Goal: Information Seeking & Learning: Learn about a topic

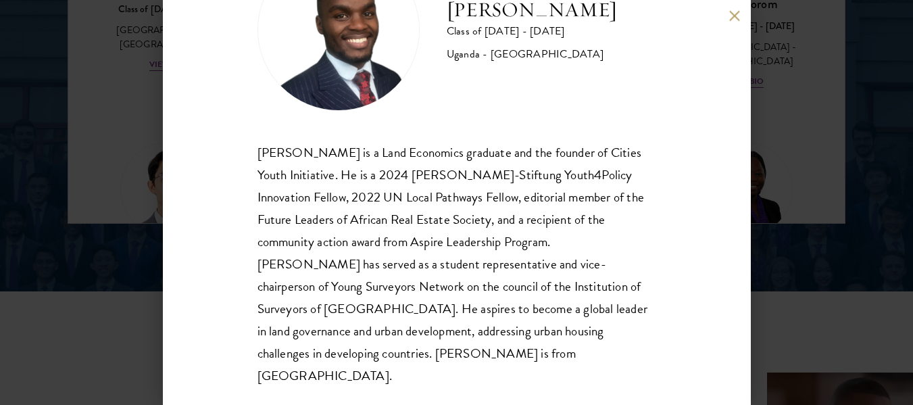
scroll to position [1950, 0]
click at [733, 19] on button at bounding box center [734, 15] width 11 height 11
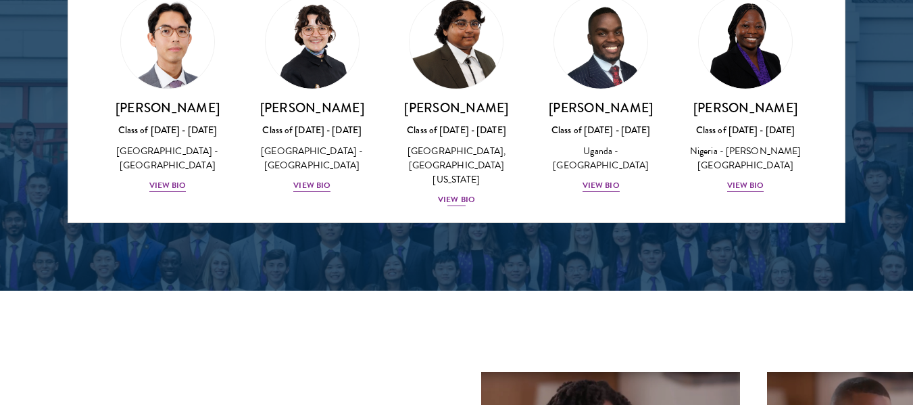
scroll to position [147, 0]
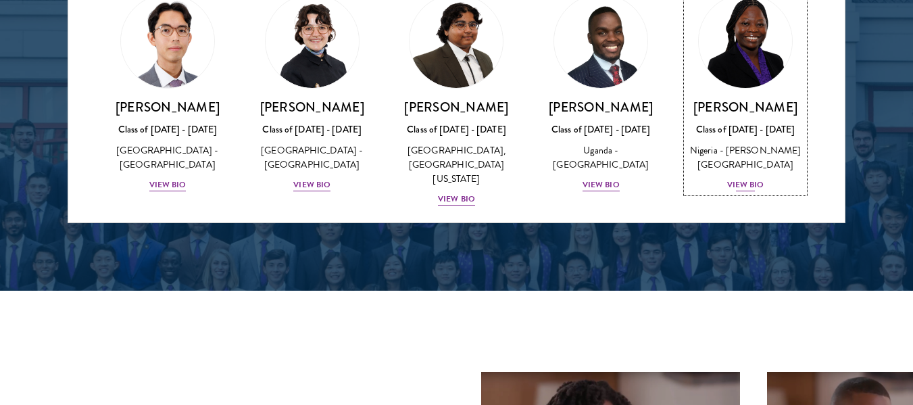
click at [719, 164] on div "Nigeria - [PERSON_NAME][GEOGRAPHIC_DATA]" at bounding box center [746, 157] width 118 height 28
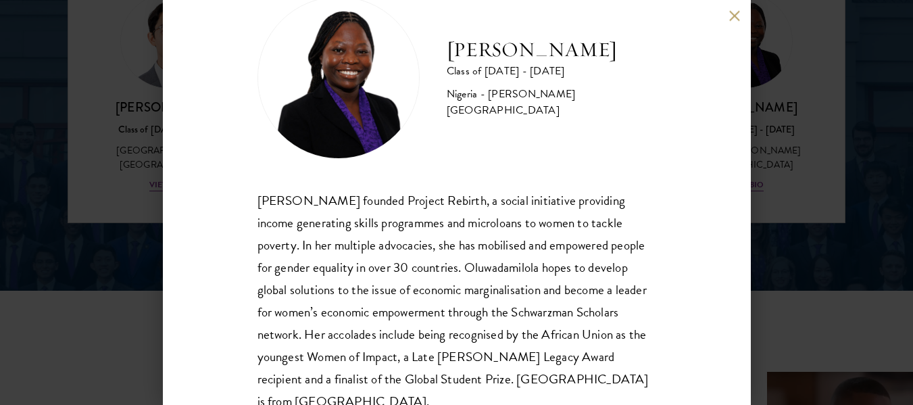
scroll to position [67, 0]
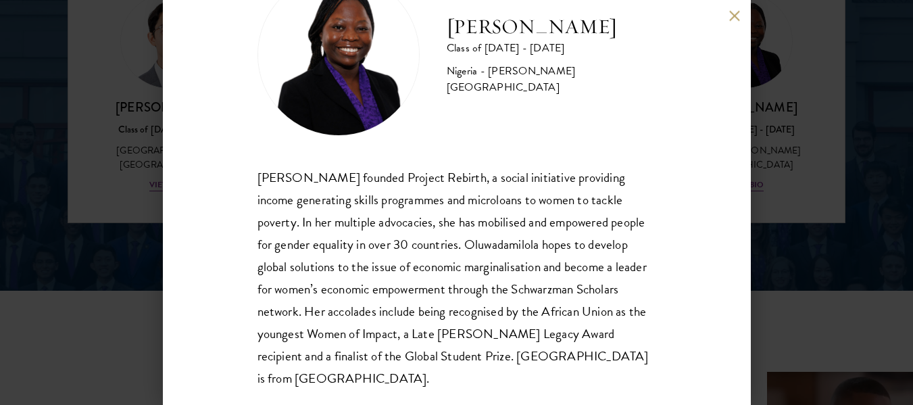
click at [729, 17] on button at bounding box center [734, 15] width 11 height 11
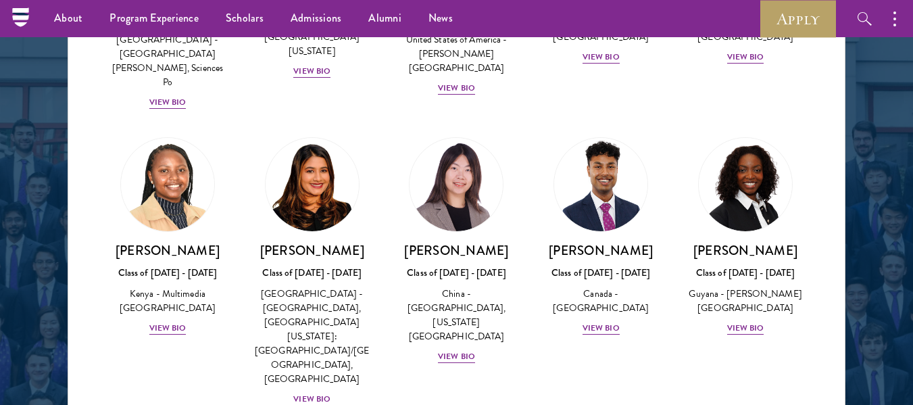
scroll to position [2034, 0]
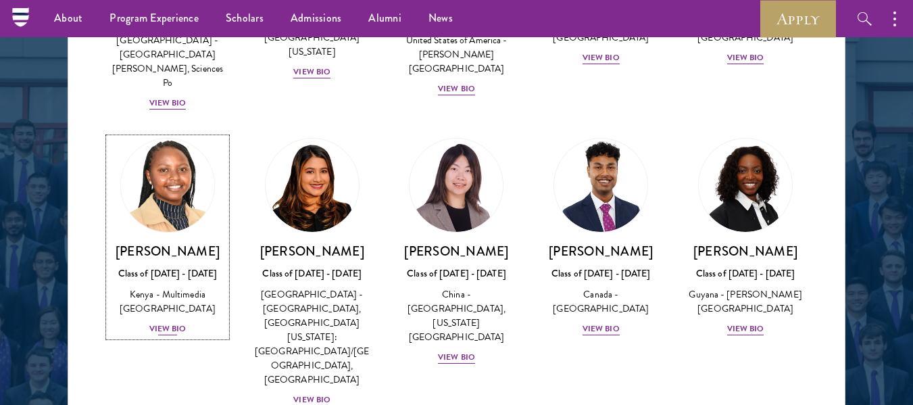
click at [177, 266] on div "Class of [DATE] - [DATE]" at bounding box center [168, 273] width 118 height 14
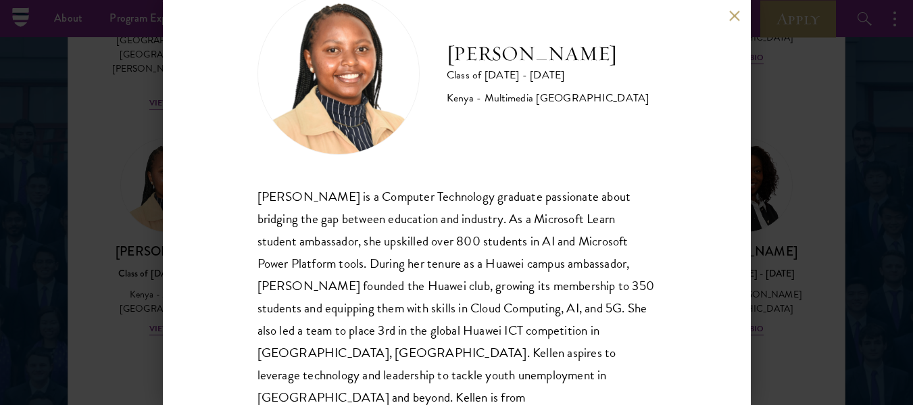
scroll to position [49, 0]
click at [766, 212] on div "[PERSON_NAME] Class of [DATE] - [DATE] [GEOGRAPHIC_DATA] - Multimedia [GEOGRAPH…" at bounding box center [456, 202] width 913 height 405
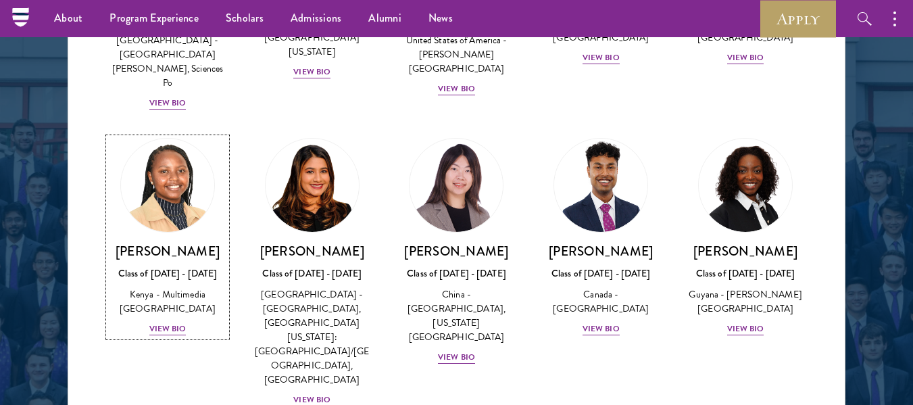
scroll to position [1925, 0]
